Goal: Information Seeking & Learning: Learn about a topic

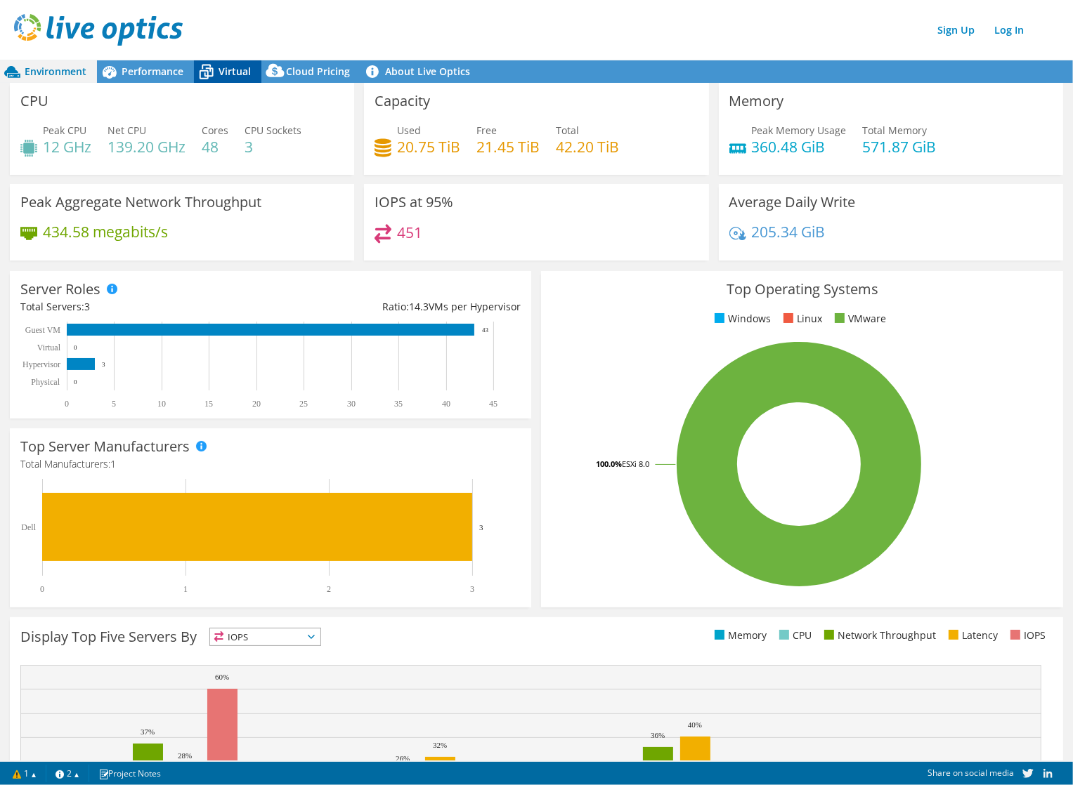
click at [240, 72] on span "Virtual" at bounding box center [234, 71] width 32 height 13
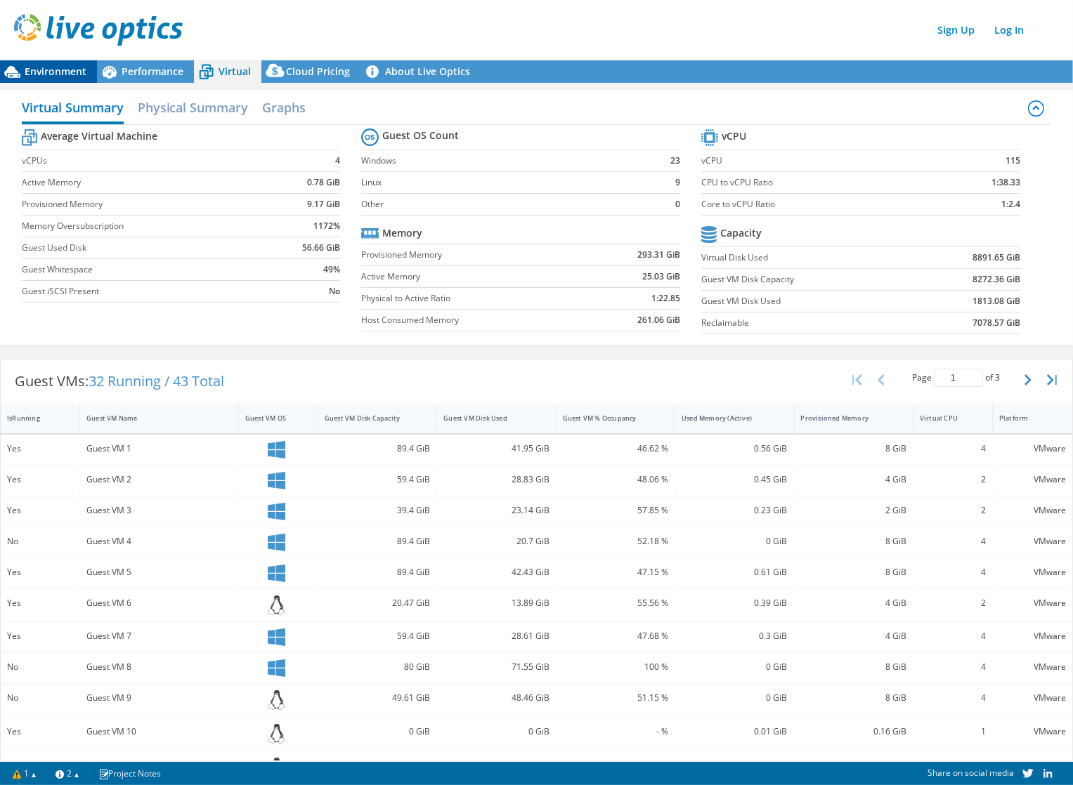
click at [62, 67] on span "Environment" at bounding box center [56, 71] width 62 height 13
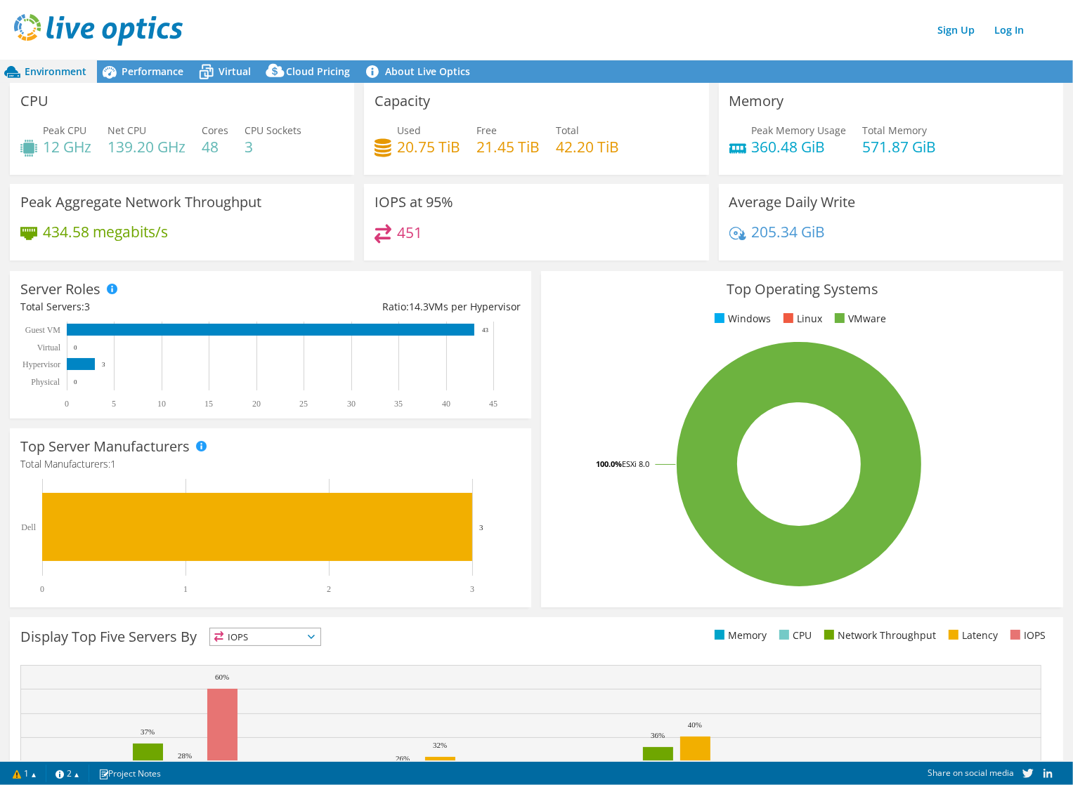
click at [67, 76] on span "Environment" at bounding box center [56, 71] width 62 height 13
click at [157, 65] on span "Performance" at bounding box center [153, 71] width 62 height 13
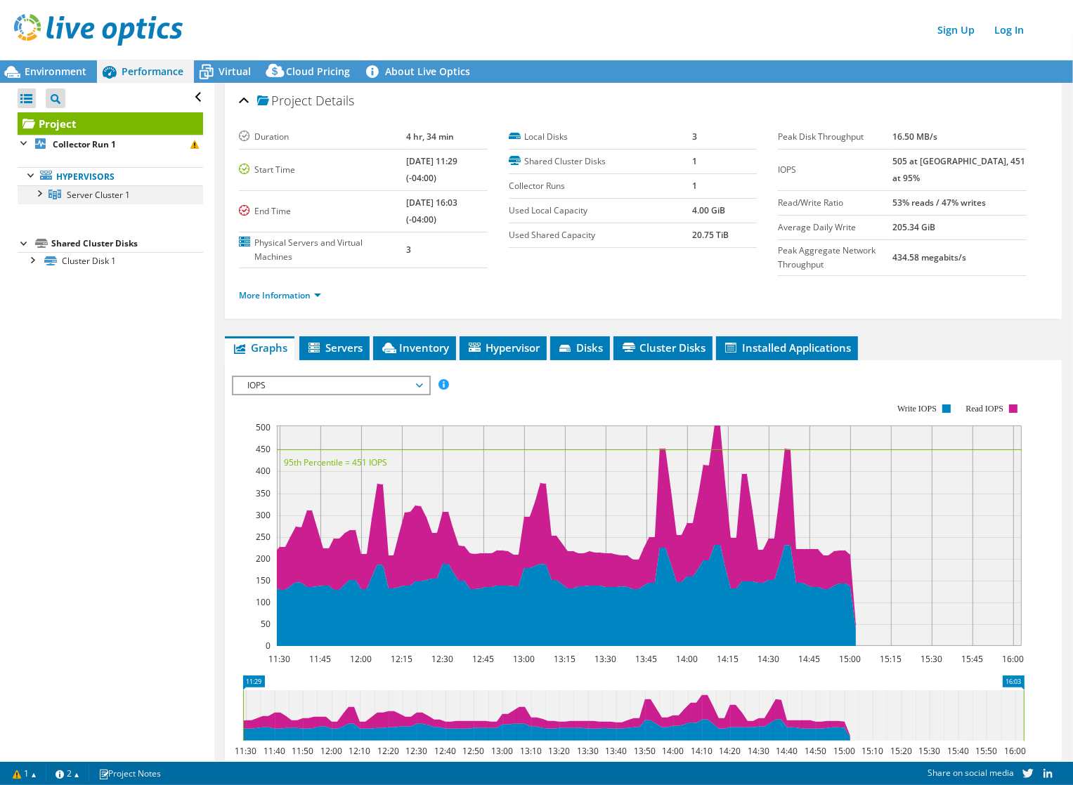
click at [42, 197] on div at bounding box center [39, 192] width 14 height 14
click at [30, 143] on div at bounding box center [25, 142] width 14 height 14
click at [64, 183] on div "Shared Cluster Disks" at bounding box center [127, 178] width 152 height 17
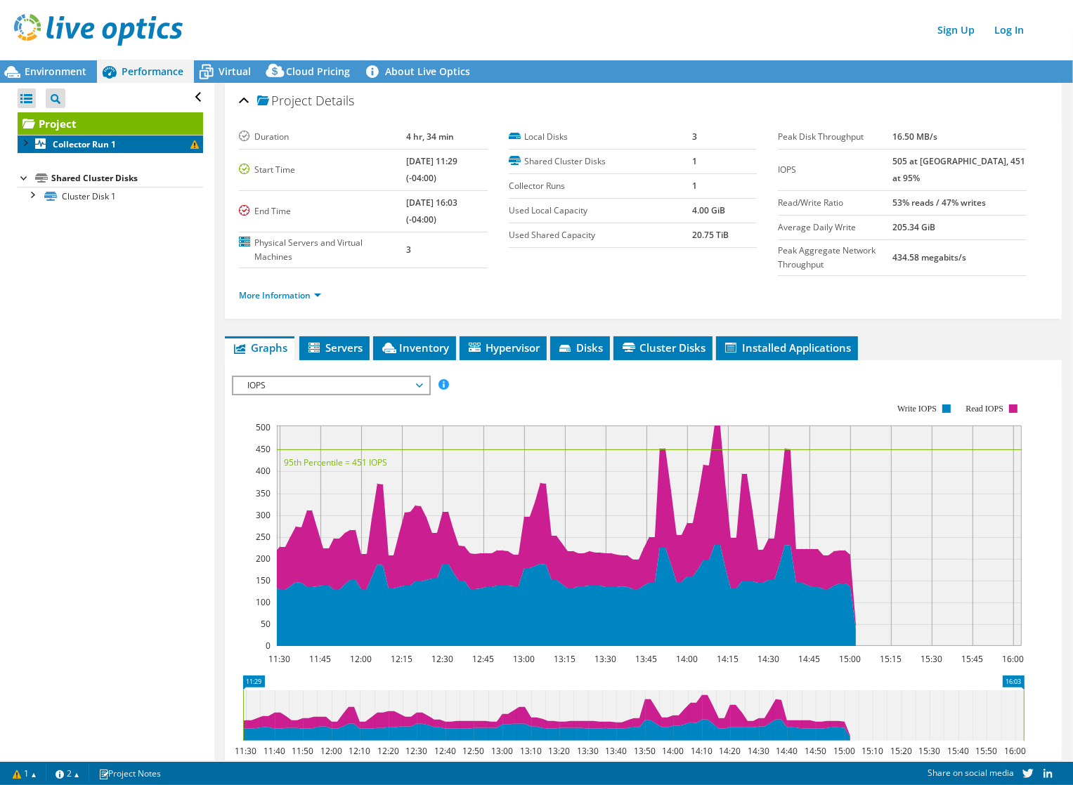
click at [84, 150] on link "Collector Run 1" at bounding box center [110, 144] width 185 height 18
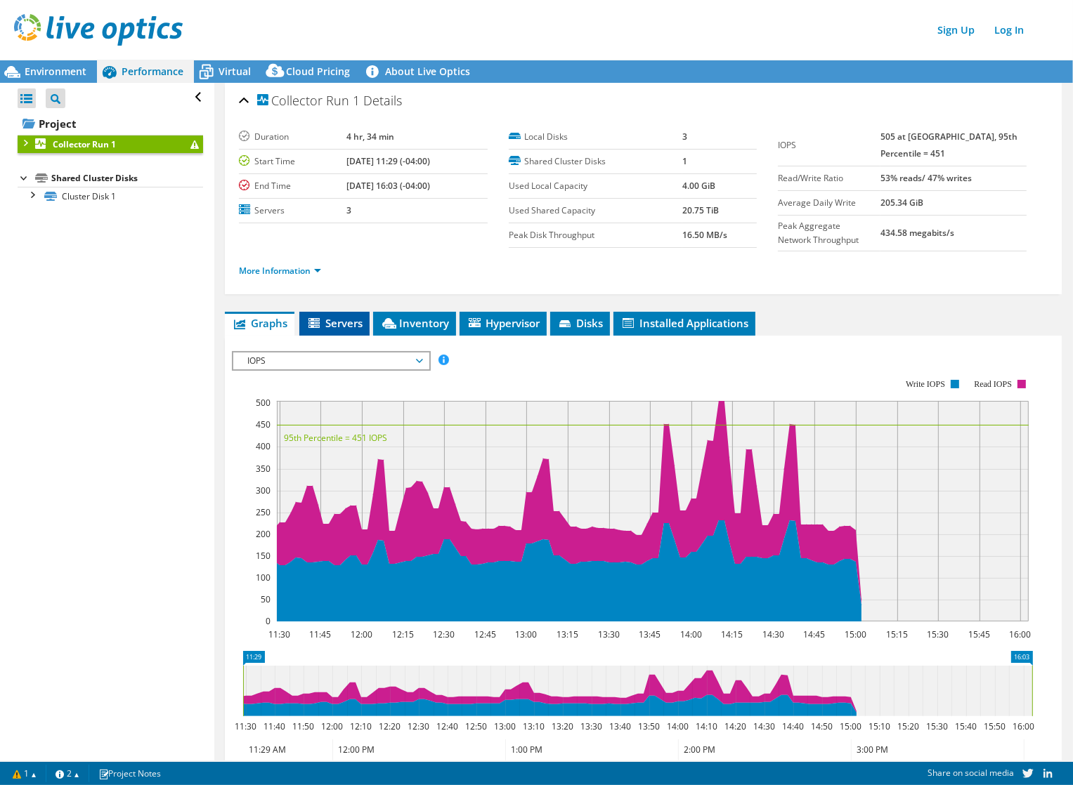
click at [326, 325] on span "Servers" at bounding box center [334, 323] width 56 height 14
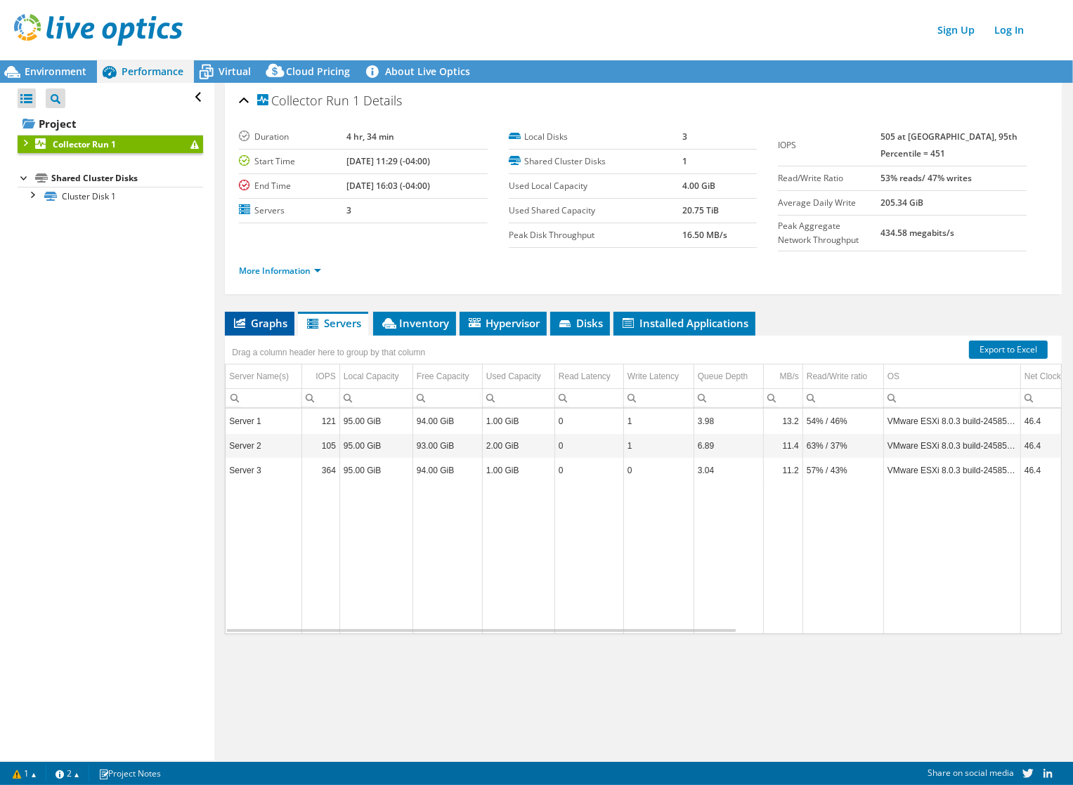
click at [287, 321] on span "Graphs" at bounding box center [259, 323] width 55 height 14
